Goal: Transaction & Acquisition: Purchase product/service

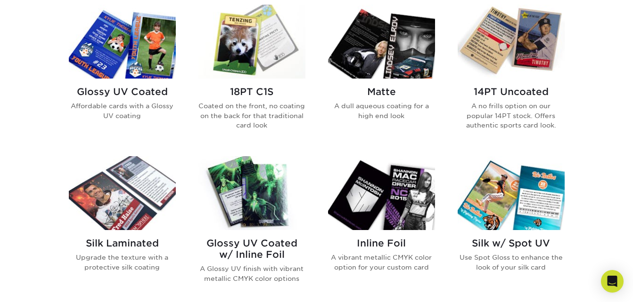
scroll to position [471, 0]
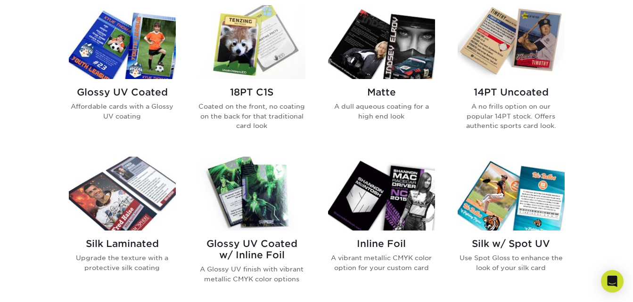
click at [375, 75] on img at bounding box center [381, 42] width 107 height 74
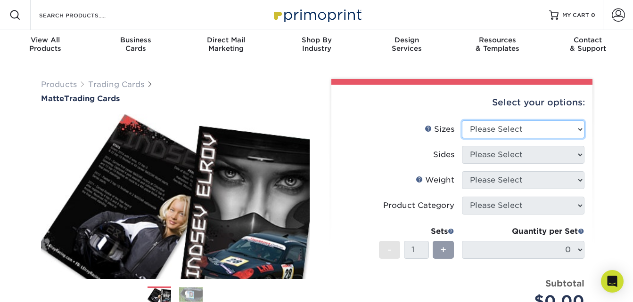
click at [540, 128] on select "Please Select 2.5" x 3.5"" at bounding box center [523, 130] width 123 height 18
select select "2.50x3.50"
click at [462, 121] on select "Please Select 2.5" x 3.5"" at bounding box center [523, 130] width 123 height 18
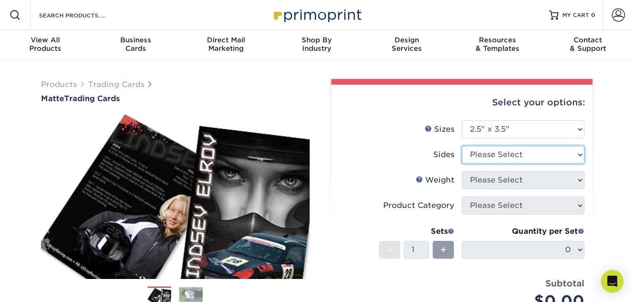
click at [536, 156] on select "Please Select Print Both Sides Print Front Only" at bounding box center [523, 155] width 123 height 18
select select "13abbda7-1d64-4f25-8bb2-c179b224825d"
click at [462, 146] on select "Please Select Print Both Sides Print Front Only" at bounding box center [523, 155] width 123 height 18
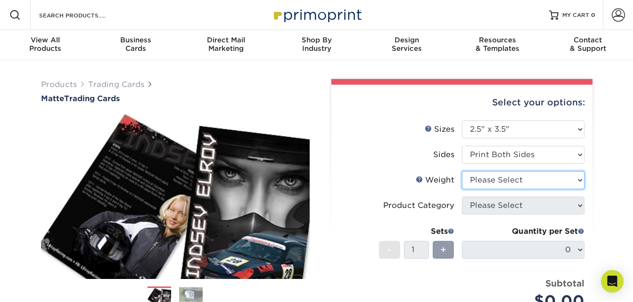
click at [531, 184] on select "Please Select 16PT 14PT" at bounding box center [523, 181] width 123 height 18
select select "14PT"
click at [462, 172] on select "Please Select 16PT 14PT" at bounding box center [523, 181] width 123 height 18
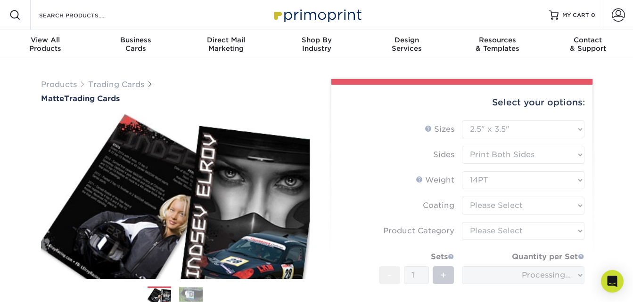
click at [515, 205] on form "Sizes Help Sizes Please Select 2.5" x 3.5" Sides Please Select 16PT - 1" at bounding box center [462, 239] width 246 height 237
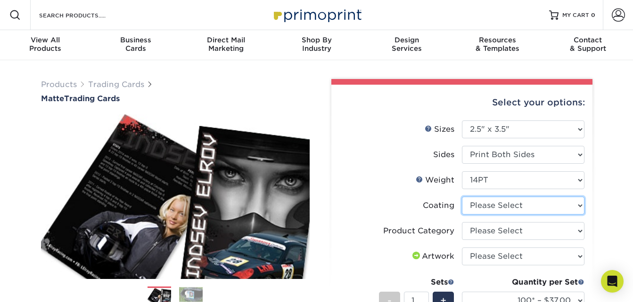
click at [500, 207] on select at bounding box center [523, 206] width 123 height 18
select select "121bb7b5-3b4d-429f-bd8d-bbf80e953313"
click at [462, 197] on select at bounding box center [523, 206] width 123 height 18
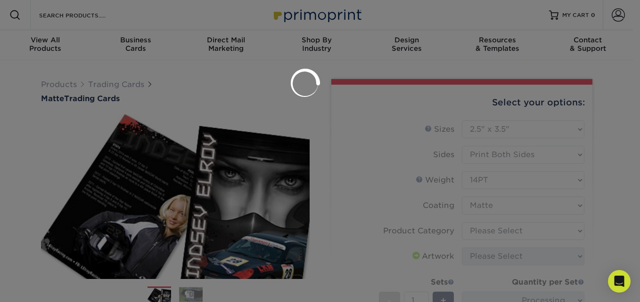
click at [506, 232] on div at bounding box center [320, 151] width 640 height 302
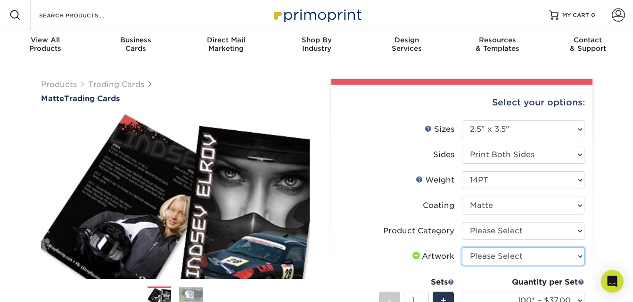
click at [486, 262] on select "Please Select I will upload files I need a design - $100" at bounding box center [523, 257] width 123 height 18
select select "upload"
click at [462, 248] on select "Please Select I will upload files I need a design - $100" at bounding box center [523, 257] width 123 height 18
